Goal: Navigation & Orientation: Find specific page/section

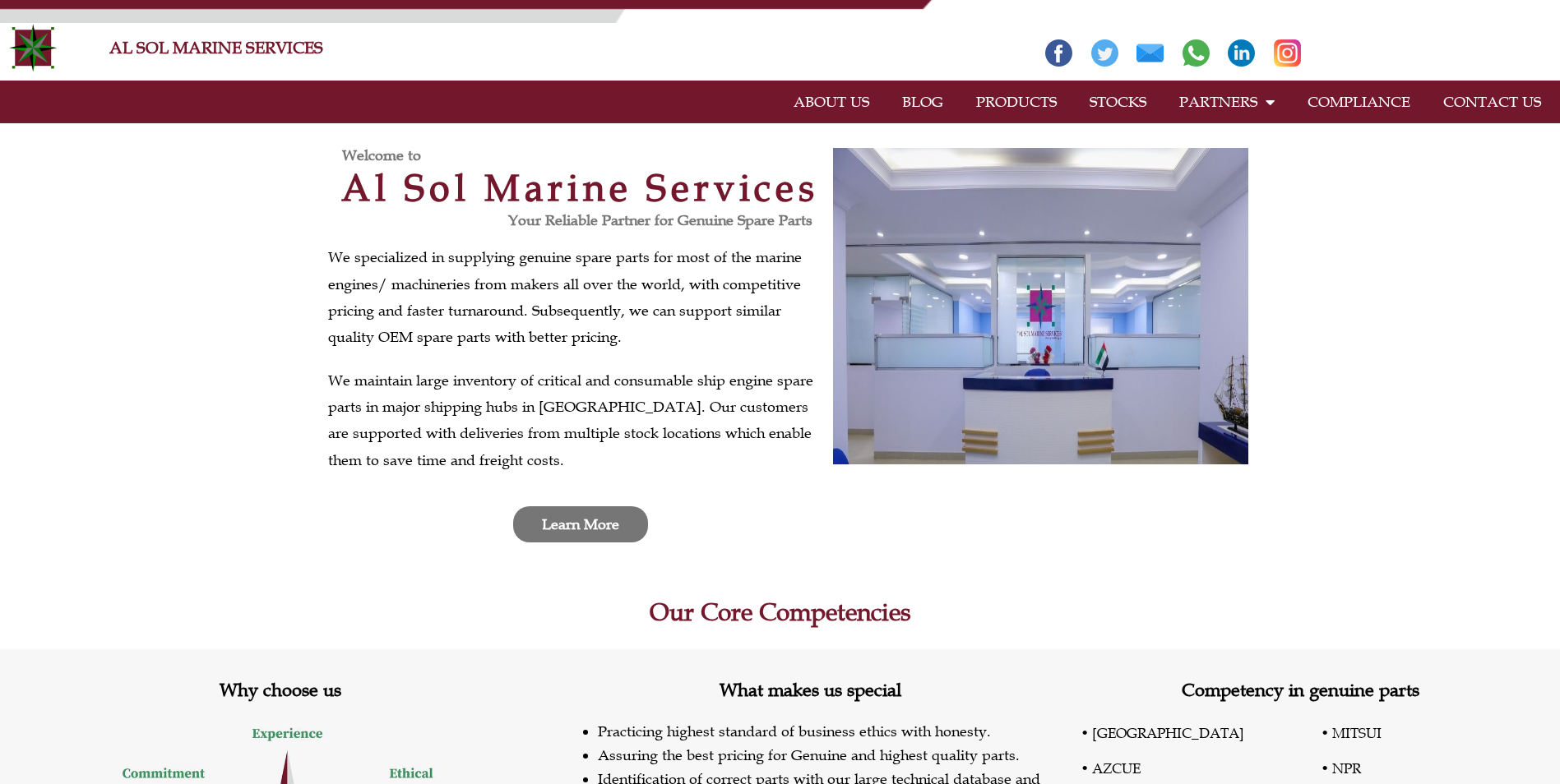
click at [608, 525] on span "Learn More" at bounding box center [581, 524] width 77 height 15
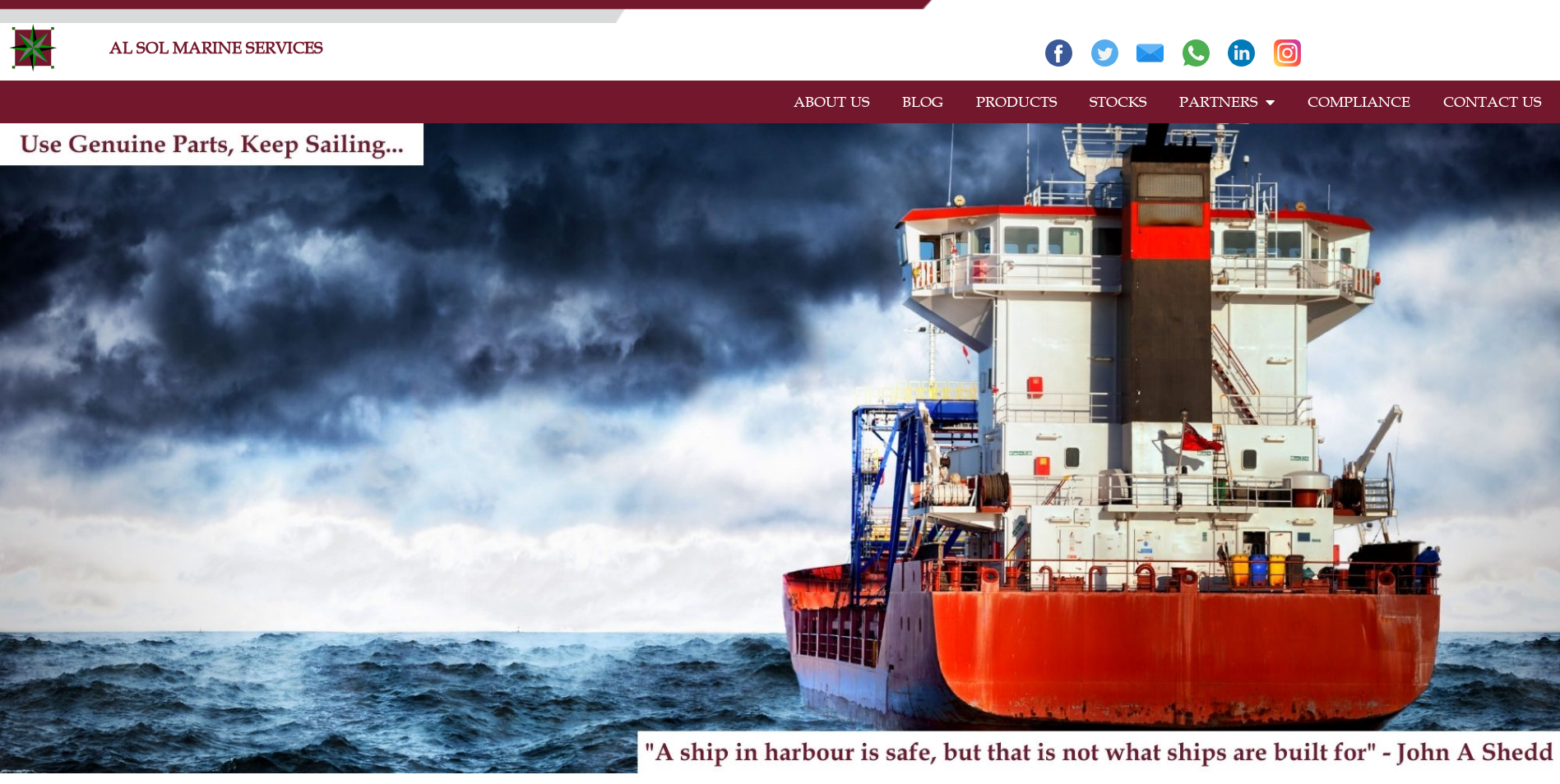
click at [1116, 100] on link "STOCKS" at bounding box center [1118, 102] width 89 height 38
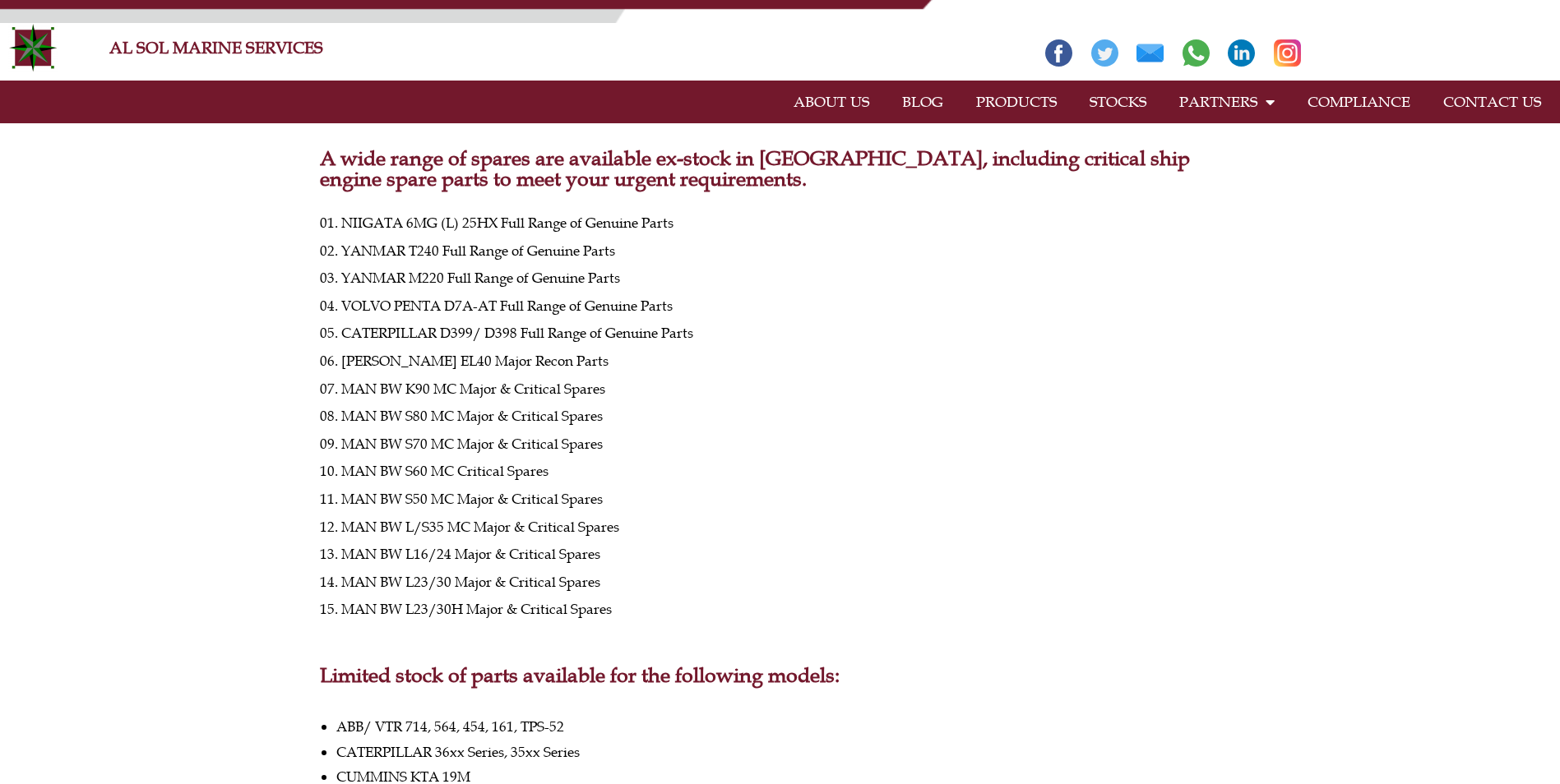
click at [1015, 98] on link "PRODUCTS" at bounding box center [1017, 102] width 113 height 38
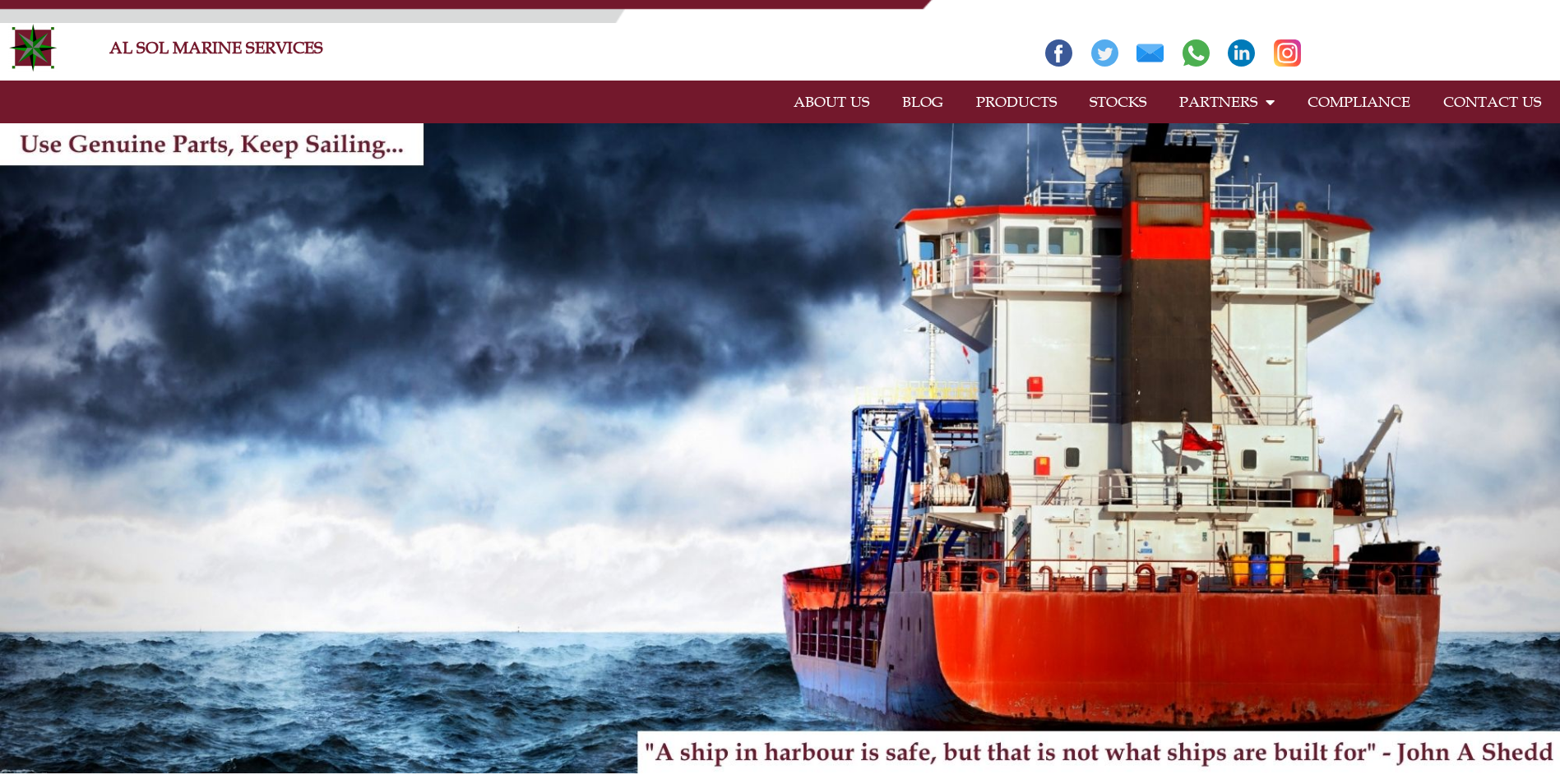
click at [1015, 98] on link "PRODUCTS" at bounding box center [1017, 102] width 113 height 38
